Goal: Information Seeking & Learning: Learn about a topic

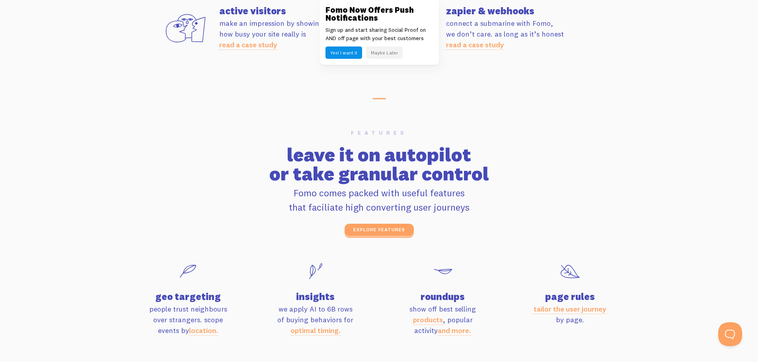
scroll to position [2466, 0]
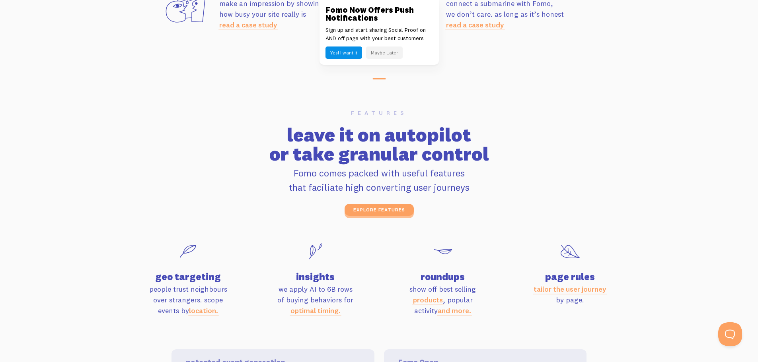
click at [377, 55] on button "Maybe Later" at bounding box center [384, 53] width 37 height 12
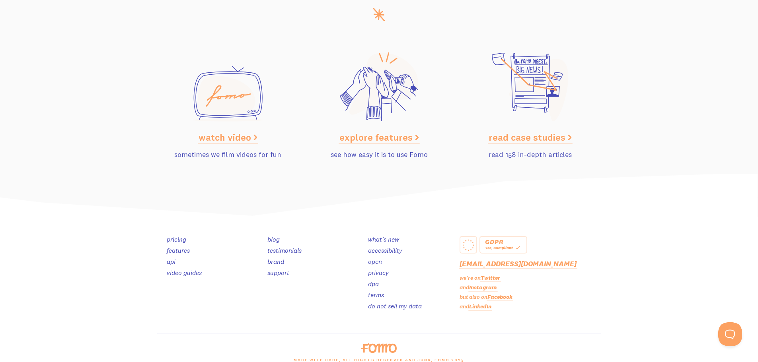
scroll to position [3990, 0]
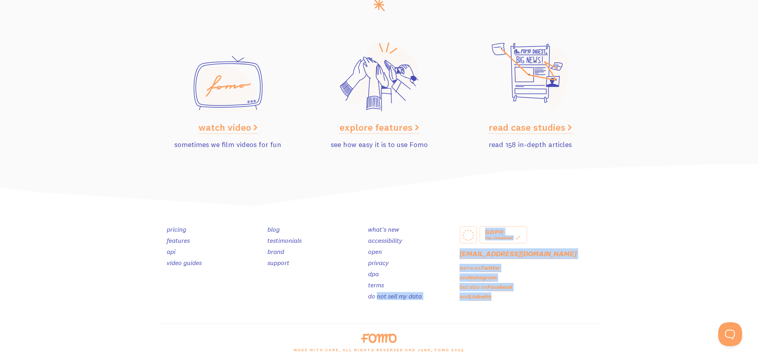
drag, startPoint x: 377, startPoint y: 333, endPoint x: 377, endPoint y: 309, distance: 23.5
click at [377, 309] on div "GDPR Yes, Compliant [EMAIL_ADDRESS][DOMAIN_NAME] we're on Twitter and Instagram…" at bounding box center [378, 284] width 453 height 155
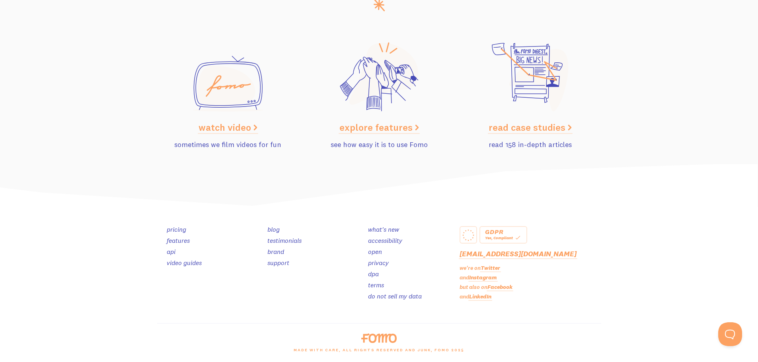
click at [349, 312] on div "pricing features api video guides blog testimonials brand support what's new ac…" at bounding box center [379, 265] width 444 height 116
drag, startPoint x: 470, startPoint y: 237, endPoint x: 461, endPoint y: 221, distance: 18.6
click at [461, 221] on div "pricing features api video guides blog testimonials brand support what's new ac…" at bounding box center [379, 265] width 444 height 116
click at [500, 236] on div "Yes, Compliant" at bounding box center [503, 237] width 37 height 7
click at [378, 231] on link "what's new" at bounding box center [383, 230] width 31 height 8
